Goal: Check status: Check status

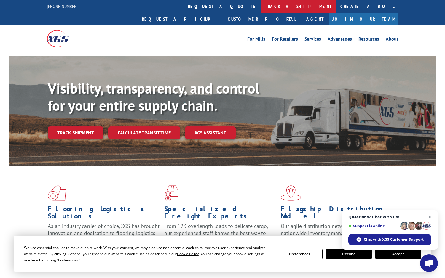
click at [261, 7] on link "track a shipment" at bounding box center [298, 6] width 74 height 13
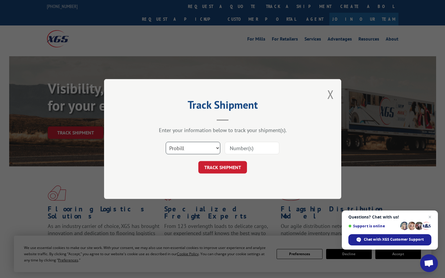
click at [197, 151] on select "Select category... Probill BOL PO" at bounding box center [193, 148] width 55 height 12
select select "bol"
click at [166, 142] on select "Select category... Probill BOL PO" at bounding box center [193, 148] width 55 height 12
click at [232, 145] on input at bounding box center [252, 148] width 55 height 12
click at [242, 150] on input at bounding box center [252, 148] width 55 height 12
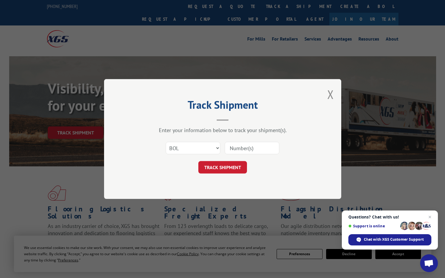
paste input "4954598"
type input "4954598"
click button "TRACK SHIPMENT" at bounding box center [222, 167] width 49 height 12
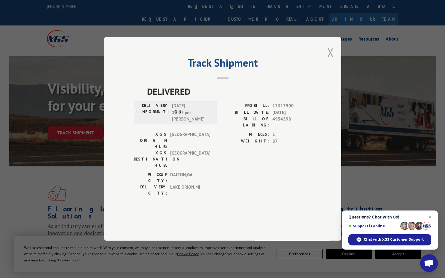
click at [332, 60] on button "Close modal" at bounding box center [330, 52] width 7 height 16
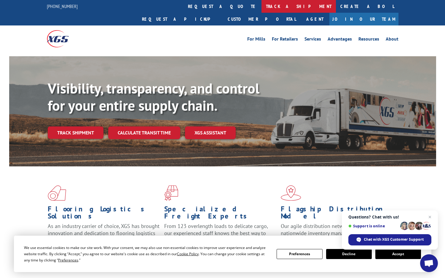
click at [261, 5] on link "track a shipment" at bounding box center [298, 6] width 74 height 13
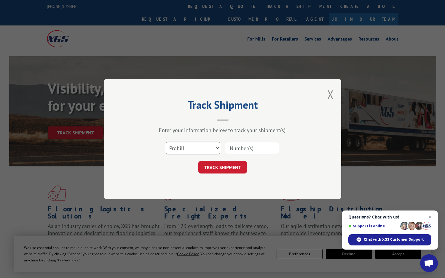
click at [184, 145] on select "Select category... Probill BOL PO" at bounding box center [193, 148] width 55 height 12
select select "bol"
click at [166, 142] on select "Select category... Probill BOL PO" at bounding box center [193, 148] width 55 height 12
click at [238, 149] on input at bounding box center [252, 148] width 55 height 12
paste input "4954598"
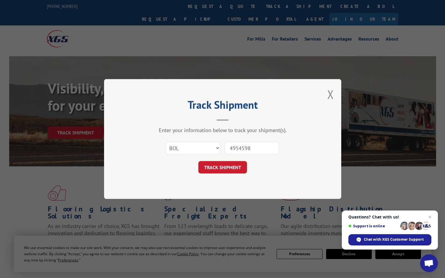
type input "4954598"
click at [198, 161] on button "TRACK SHIPMENT" at bounding box center [222, 167] width 49 height 12
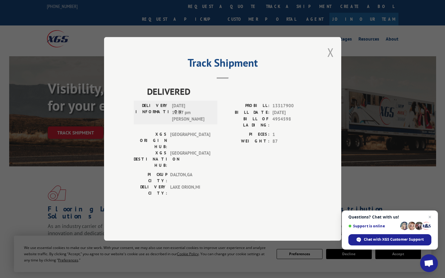
click at [330, 60] on button "Close modal" at bounding box center [330, 52] width 7 height 16
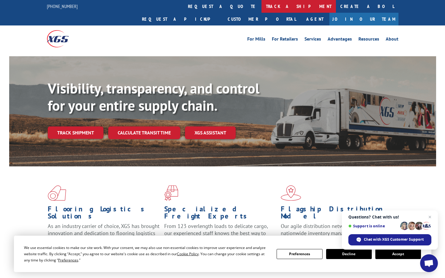
click at [261, 6] on link "track a shipment" at bounding box center [298, 6] width 74 height 13
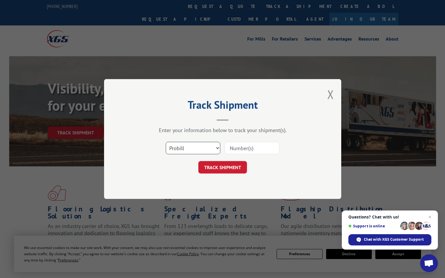
click at [192, 153] on select "Select category... Probill BOL PO" at bounding box center [193, 148] width 55 height 12
select select "bol"
click at [166, 142] on select "Select category... Probill BOL PO" at bounding box center [193, 148] width 55 height 12
click at [236, 147] on input at bounding box center [252, 148] width 55 height 12
paste input "16655898"
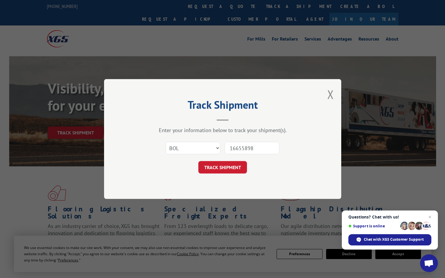
type input "16655898"
click at [198, 161] on button "TRACK SHIPMENT" at bounding box center [222, 167] width 49 height 12
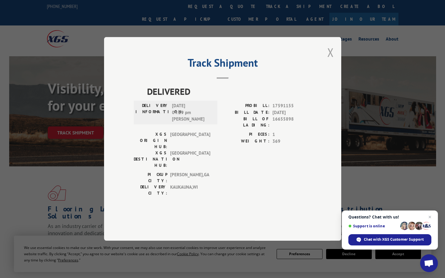
click at [329, 60] on button "Close modal" at bounding box center [330, 52] width 7 height 16
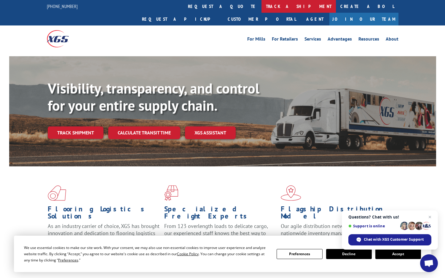
click at [261, 7] on link "track a shipment" at bounding box center [298, 6] width 74 height 13
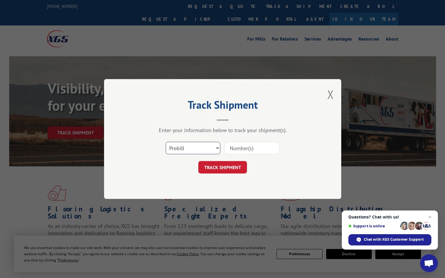
click at [182, 152] on select "Select category... Probill BOL PO" at bounding box center [193, 148] width 55 height 12
select select "bol"
click at [166, 142] on select "Select category... Probill BOL PO" at bounding box center [193, 148] width 55 height 12
click at [236, 147] on input at bounding box center [252, 148] width 55 height 12
paste input "16655973"
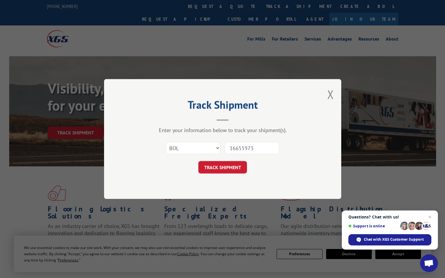
type input "16655973"
click at [198, 161] on button "TRACK SHIPMENT" at bounding box center [222, 167] width 49 height 12
